Goal: Find specific page/section: Find specific page/section

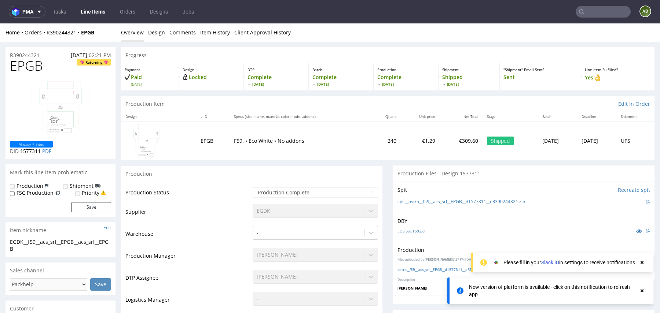
click at [590, 5] on nav "pma Tasks Line Items Orders Designs Jobs ad" at bounding box center [330, 11] width 660 height 23
click at [595, 13] on input "text" at bounding box center [602, 12] width 55 height 12
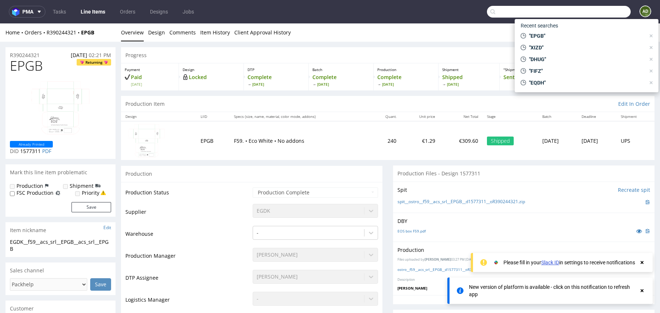
paste input "QZOU"
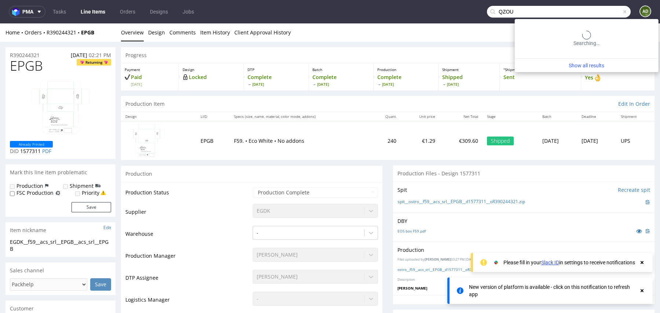
type input "QZOU"
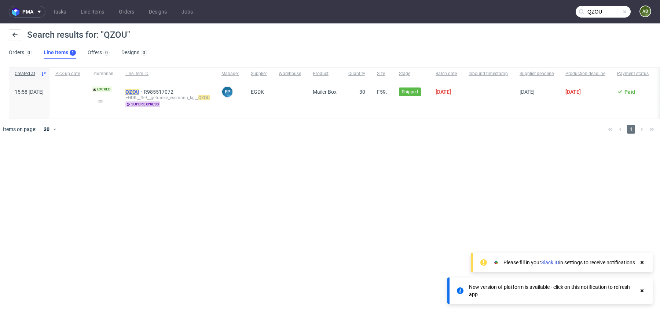
click at [139, 92] on mark "QZOU" at bounding box center [132, 92] width 14 height 6
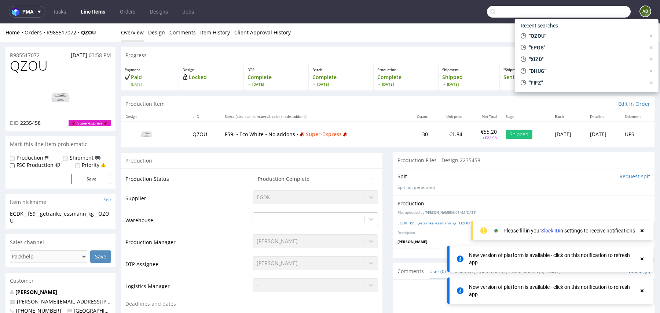
click at [598, 11] on input "text" at bounding box center [559, 12] width 144 height 12
paste input "NVXQ"
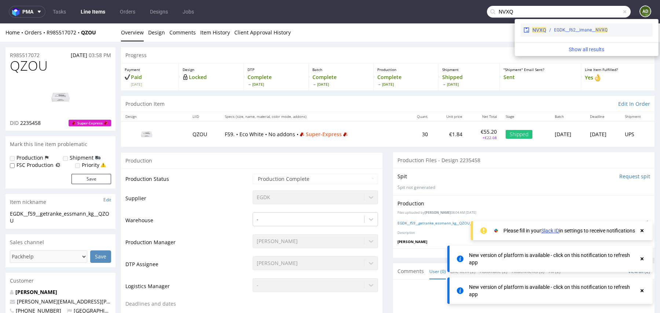
type input "NVXQ"
click at [539, 30] on span "NVXQ" at bounding box center [539, 30] width 14 height 6
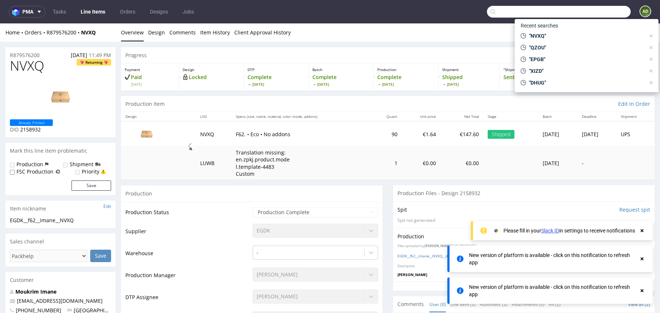
click at [588, 15] on input "text" at bounding box center [559, 12] width 144 height 12
paste input "WBDG"
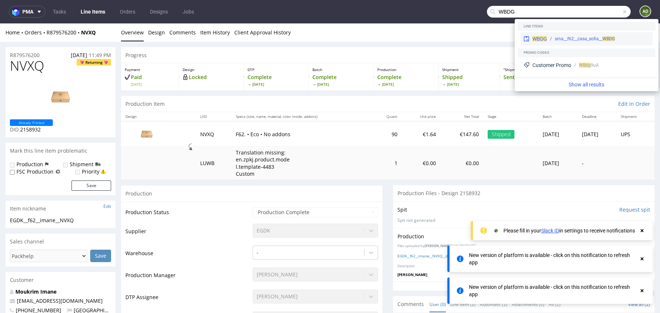
type input "WBDG"
click at [539, 39] on span "WBDG" at bounding box center [539, 39] width 15 height 6
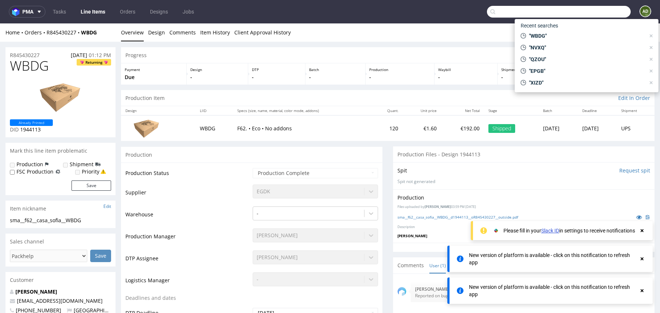
click at [599, 11] on input "text" at bounding box center [559, 12] width 144 height 12
paste input "IXNN"
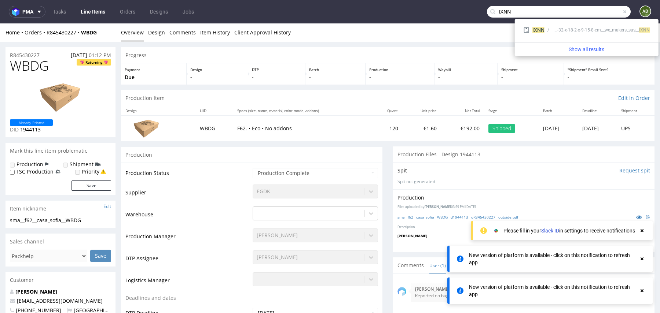
type input "IXNN"
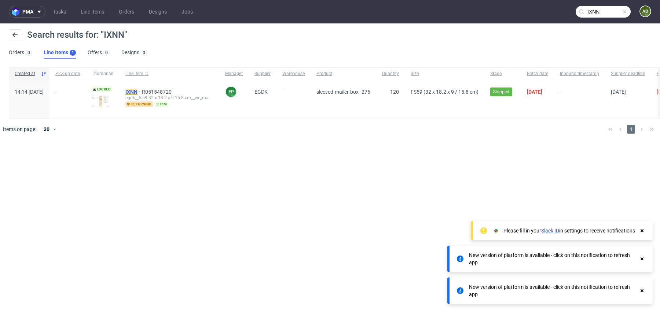
click at [137, 92] on mark "IXNN" at bounding box center [131, 92] width 12 height 6
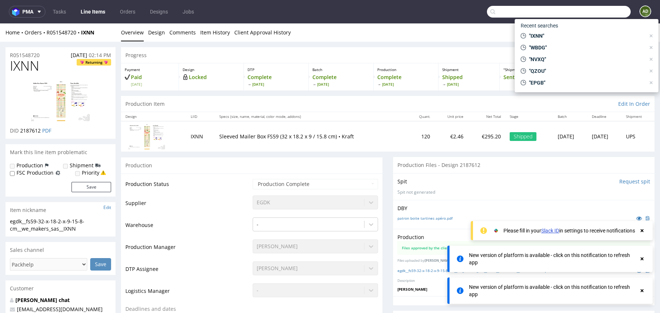
click at [600, 16] on input "text" at bounding box center [559, 12] width 144 height 12
paste input "_YSOY"
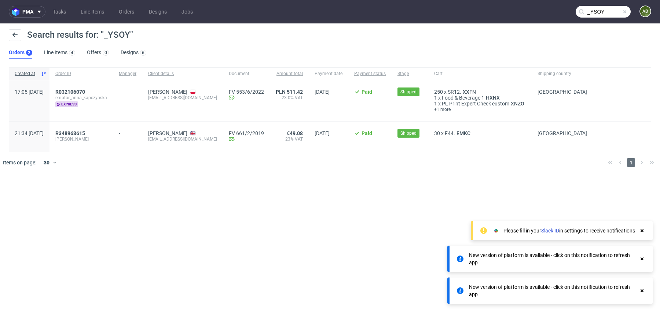
click at [590, 14] on input "_YSOY" at bounding box center [602, 12] width 55 height 12
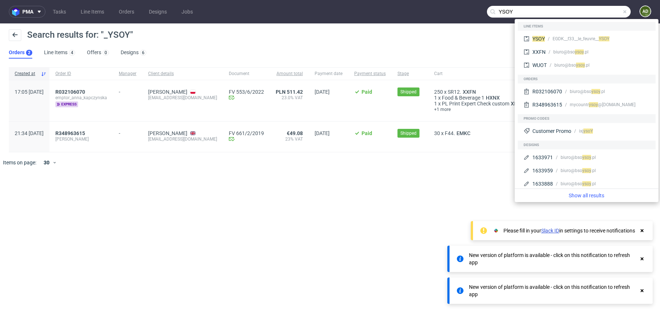
type input "YSOY"
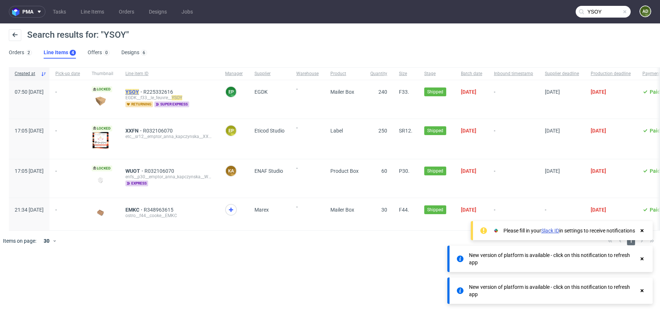
click at [139, 92] on mark "YSOY" at bounding box center [132, 92] width 14 height 6
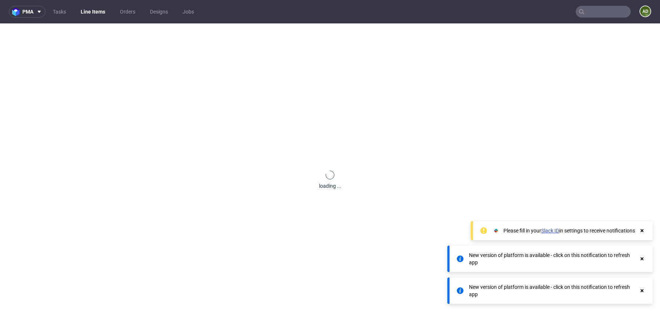
click at [154, 92] on div "loading ..." at bounding box center [330, 179] width 660 height 313
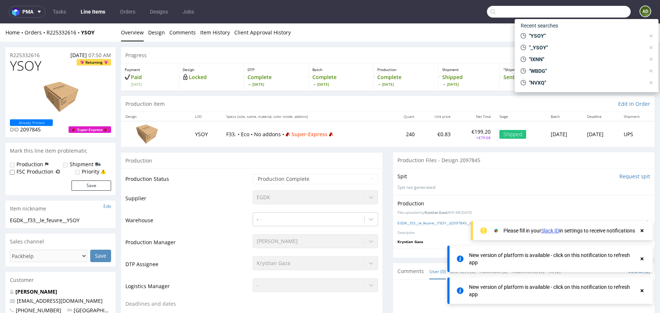
click at [603, 14] on input "text" at bounding box center [559, 12] width 144 height 12
paste input "WXZB"
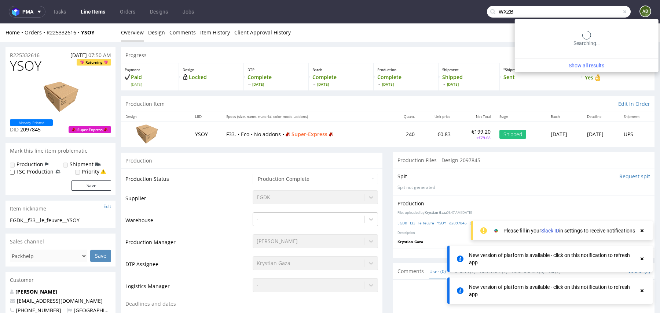
type input "WXZB"
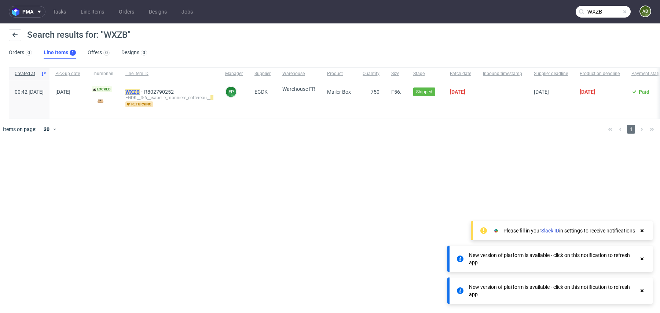
click at [140, 92] on mark "WXZB" at bounding box center [132, 92] width 14 height 6
